Goal: Browse casually: Explore the website without a specific task or goal

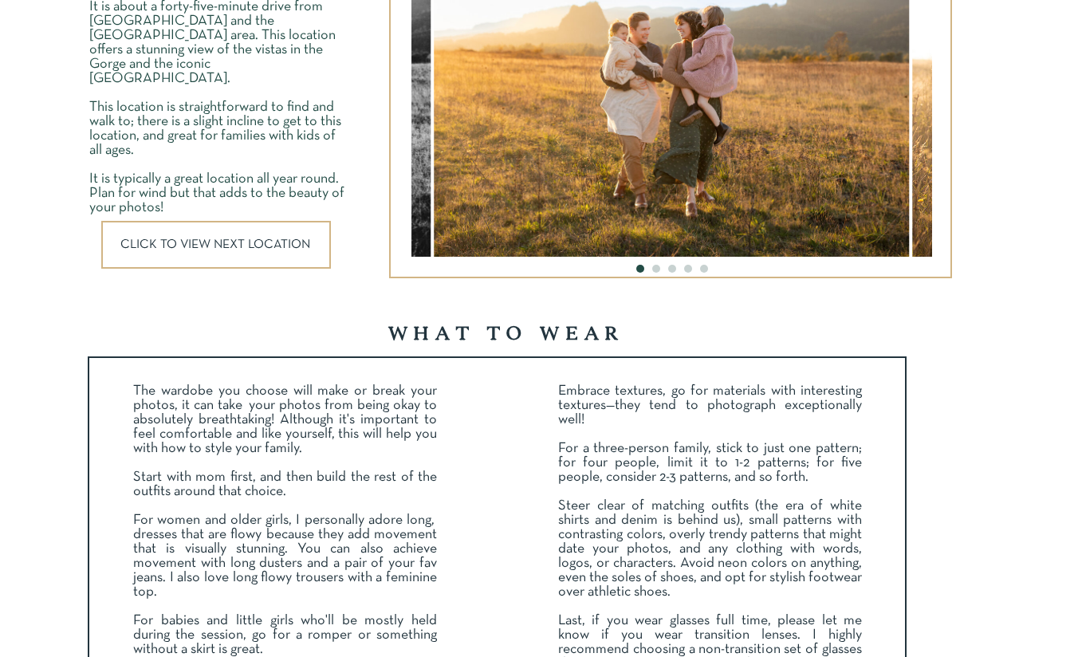
scroll to position [2379, 0]
click at [260, 244] on p "CLICK TO VIEW NEXT LOCATION" at bounding box center [217, 244] width 195 height 12
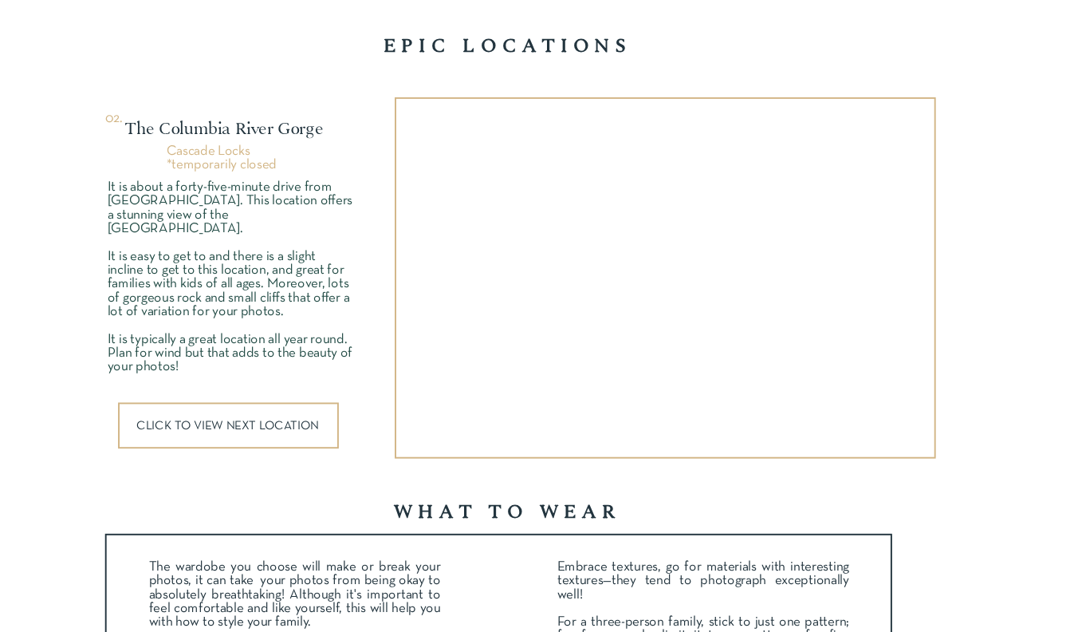
scroll to position [2172, 0]
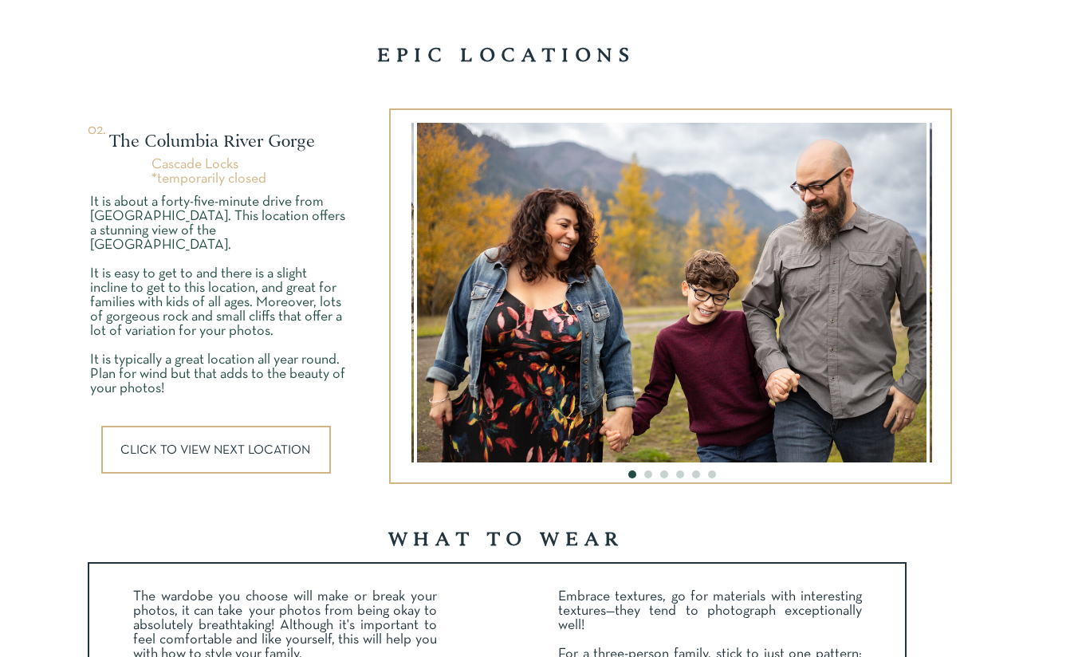
click at [208, 451] on p "CLICK TO VIEW NEXT LOCATION" at bounding box center [217, 450] width 195 height 12
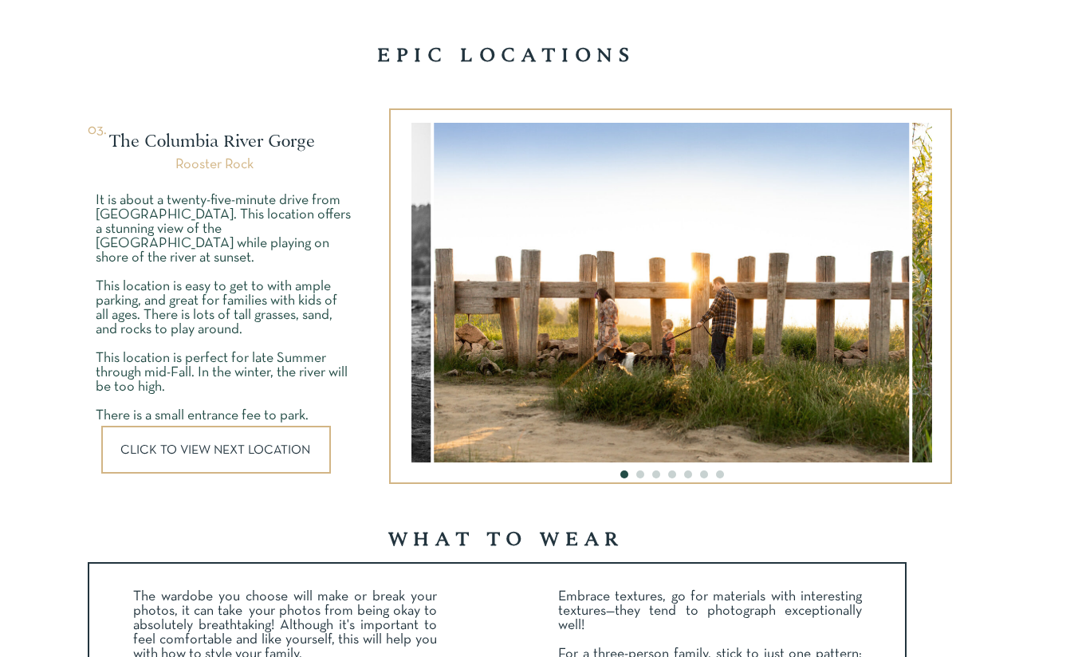
click at [225, 454] on p "CLICK TO VIEW NEXT LOCATION" at bounding box center [217, 450] width 195 height 12
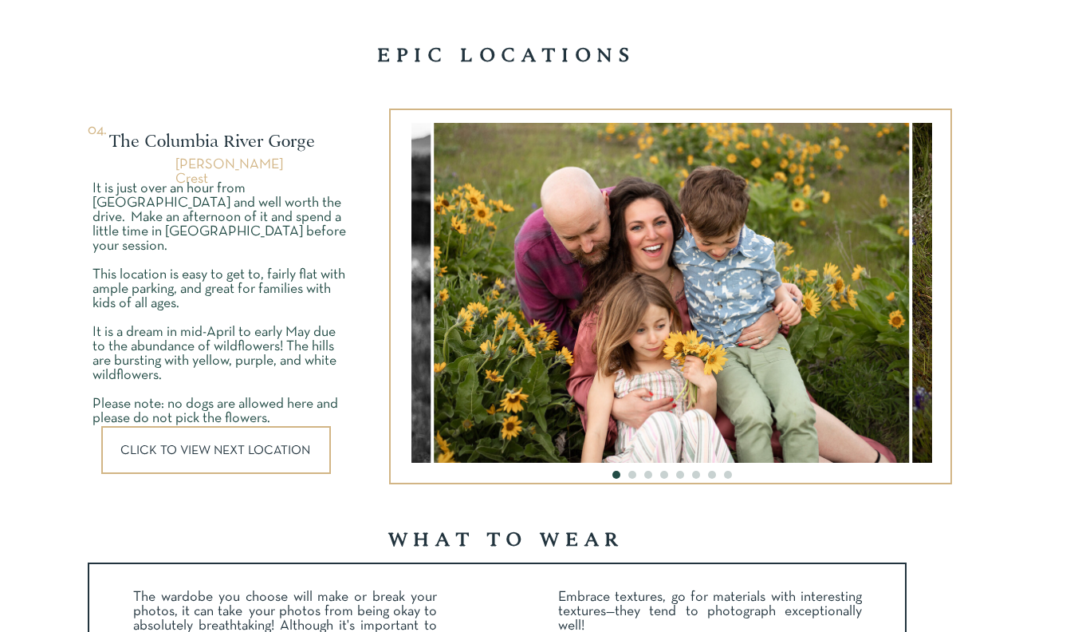
click at [217, 447] on p "CLICK TO VIEW NEXT LOCATION" at bounding box center [217, 450] width 195 height 12
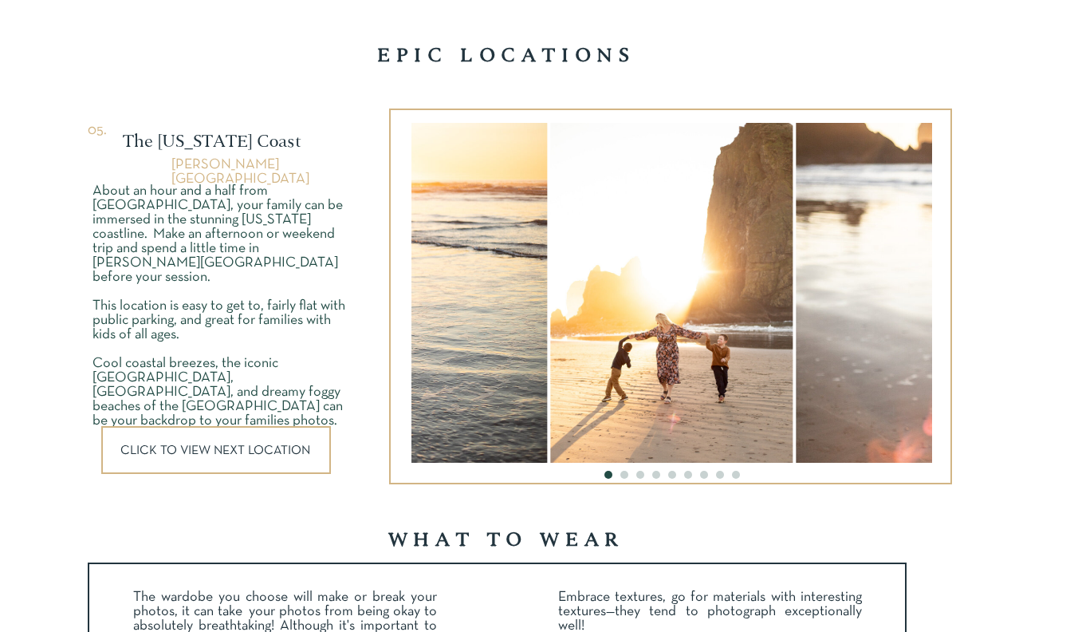
click at [217, 447] on p "CLICK TO VIEW NEXT LOCATION" at bounding box center [217, 450] width 195 height 12
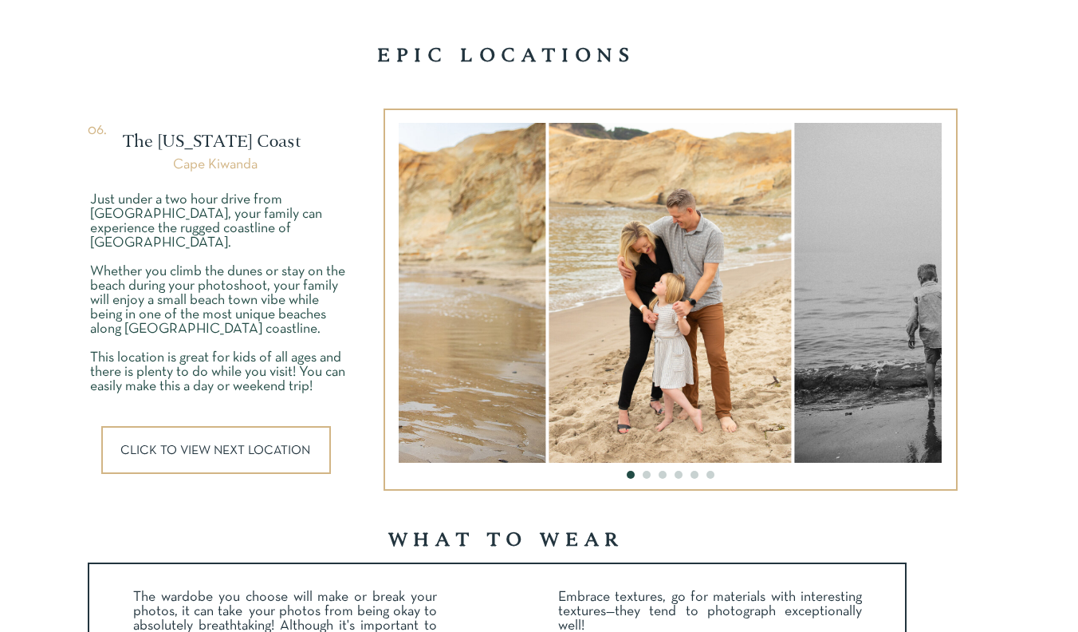
click at [217, 447] on p "CLICK TO VIEW NEXT LOCATION" at bounding box center [217, 450] width 195 height 12
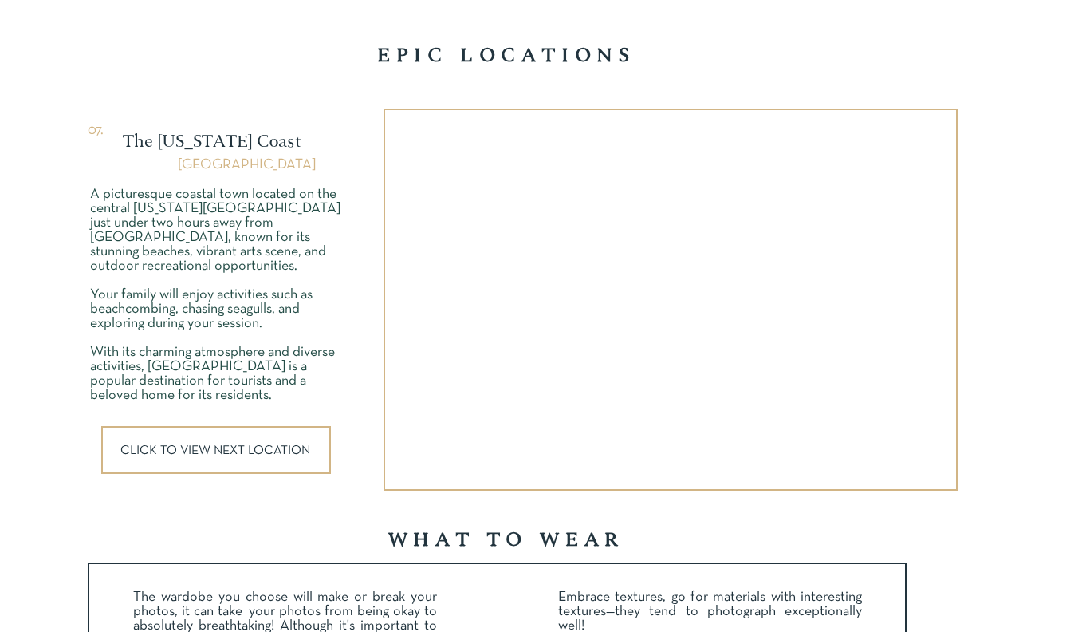
click at [217, 447] on p "CLICK TO VIEW NEXT LOCATION" at bounding box center [217, 450] width 195 height 12
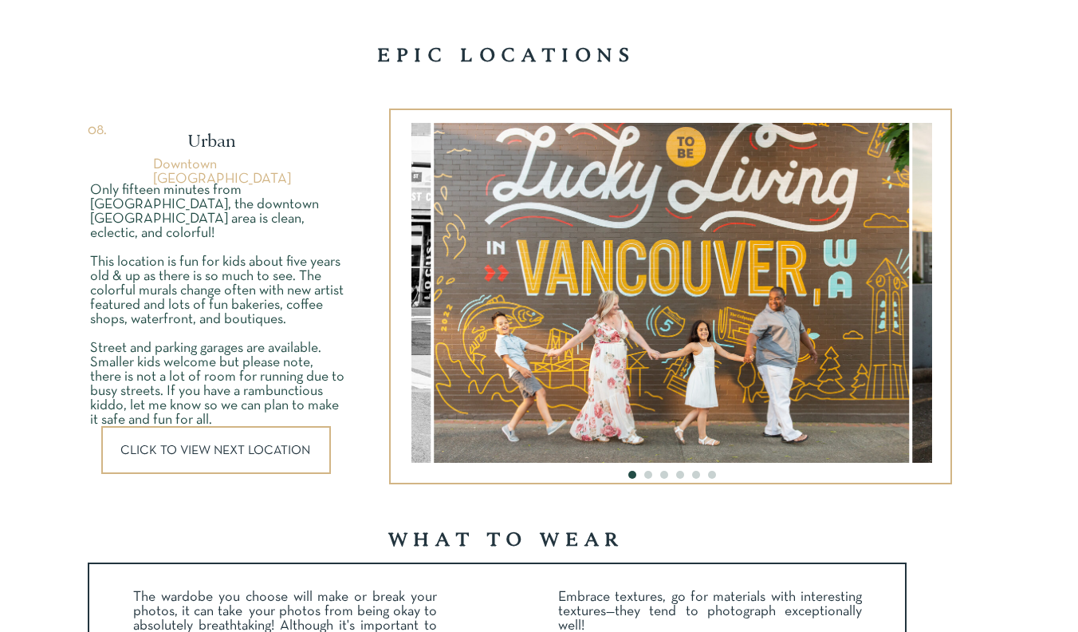
click at [217, 447] on p "CLICK TO VIEW NEXT LOCATION" at bounding box center [217, 450] width 195 height 12
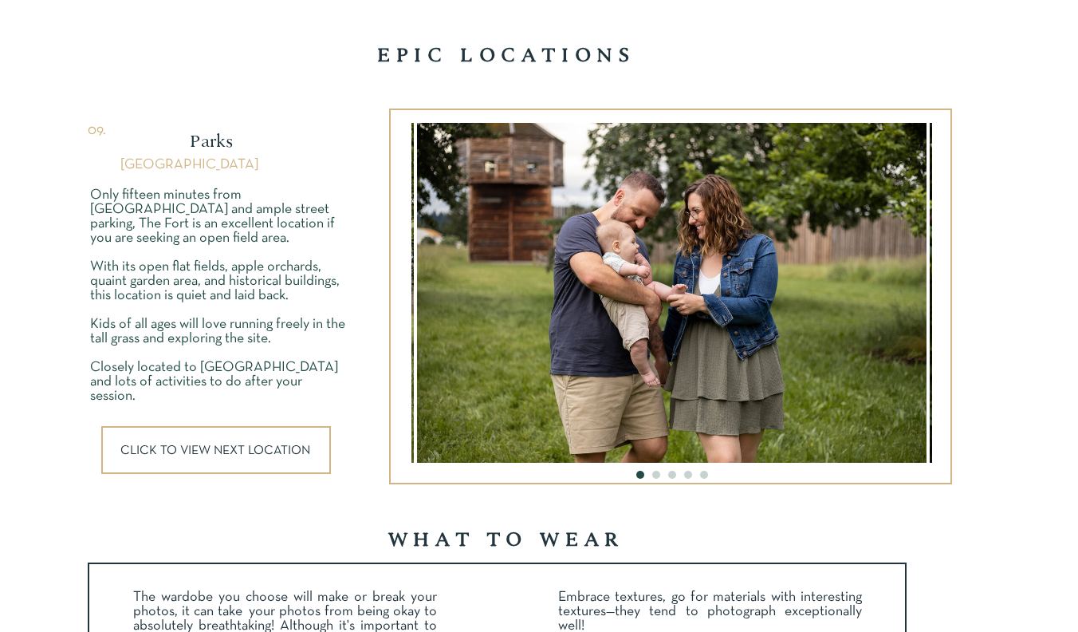
click at [217, 447] on p "CLICK TO VIEW NEXT LOCATION" at bounding box center [217, 450] width 195 height 12
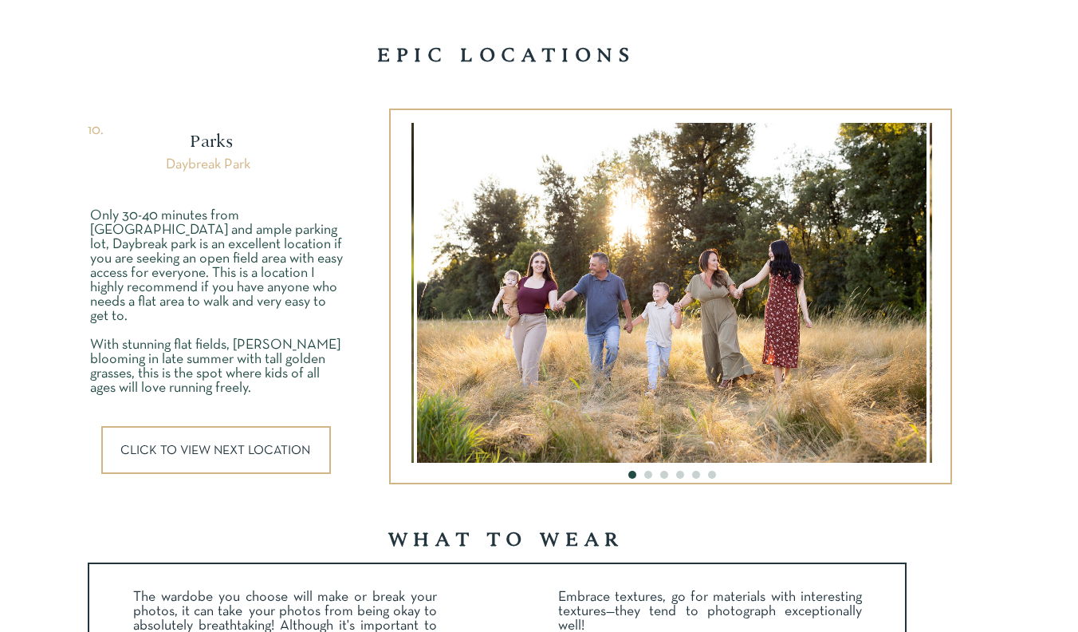
click at [234, 451] on p "CLICK TO VIEW NEXT LOCATION" at bounding box center [217, 450] width 195 height 12
